Goal: Task Accomplishment & Management: Complete application form

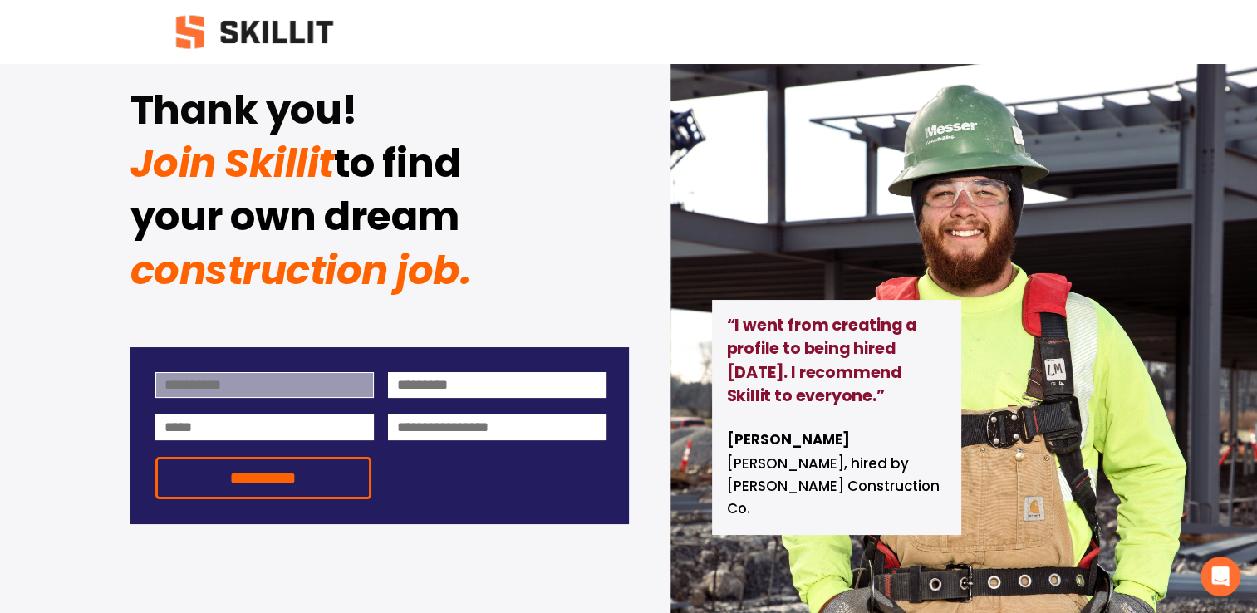
click at [302, 388] on input at bounding box center [264, 385] width 219 height 26
click at [542, 257] on div "**********" at bounding box center [628, 374] width 1257 height 749
